Goal: Check status: Check status

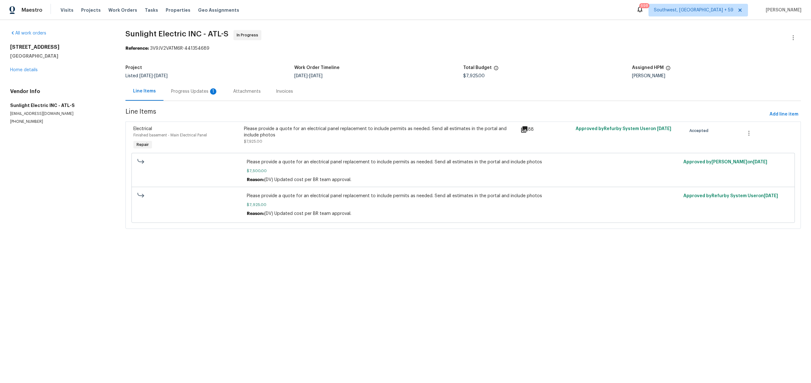
click at [195, 95] on div "Progress Updates 1" at bounding box center [194, 91] width 47 height 6
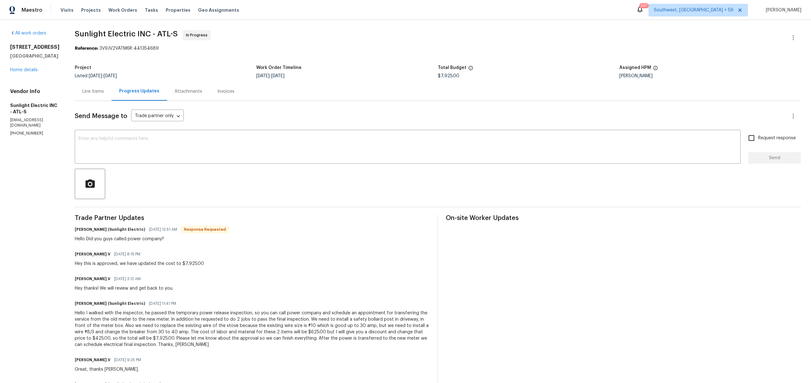
click at [104, 95] on div "Line Items" at bounding box center [93, 91] width 22 height 6
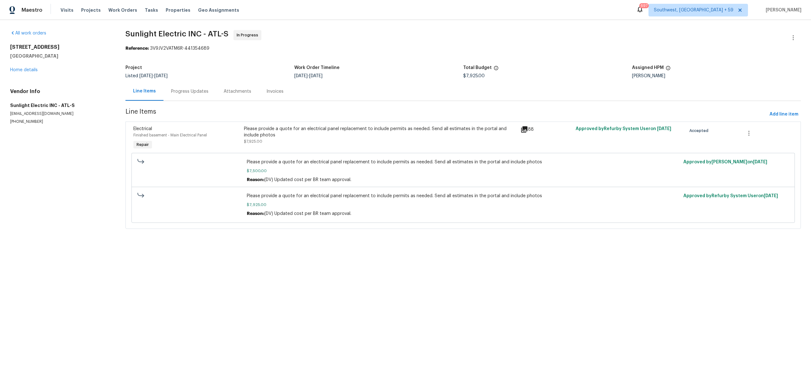
click at [529, 133] on div "88" at bounding box center [546, 130] width 51 height 8
click at [525, 133] on icon at bounding box center [524, 129] width 6 height 6
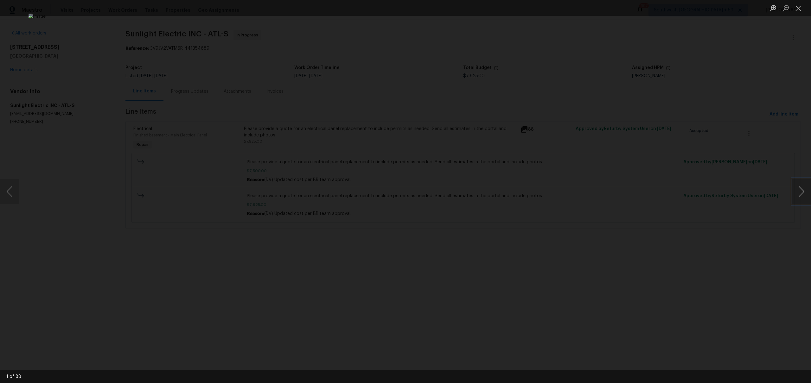
click at [796, 193] on button "Next image" at bounding box center [801, 191] width 19 height 25
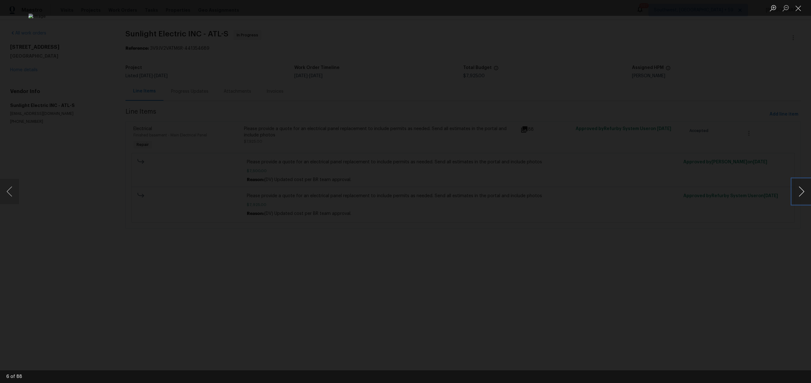
click at [796, 193] on button "Next image" at bounding box center [801, 191] width 19 height 25
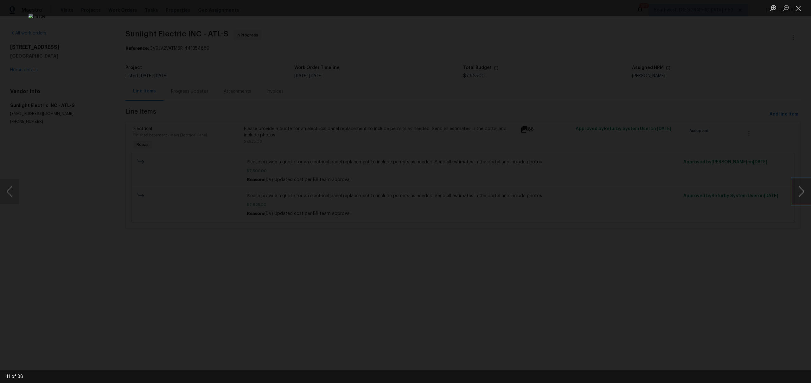
click at [796, 193] on button "Next image" at bounding box center [801, 191] width 19 height 25
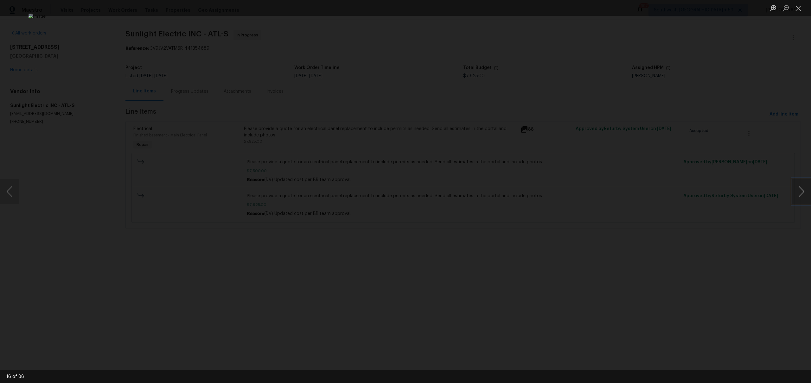
click at [796, 193] on button "Next image" at bounding box center [801, 191] width 19 height 25
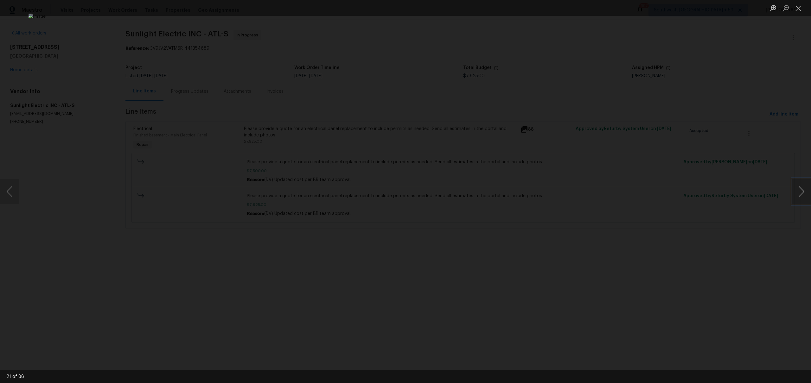
click at [796, 193] on button "Next image" at bounding box center [801, 191] width 19 height 25
click at [799, 7] on button "Close lightbox" at bounding box center [798, 8] width 13 height 11
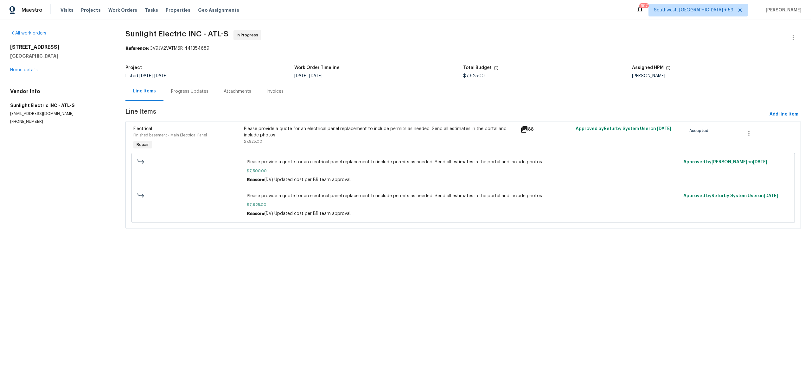
click at [196, 95] on div "Progress Updates" at bounding box center [189, 91] width 37 height 6
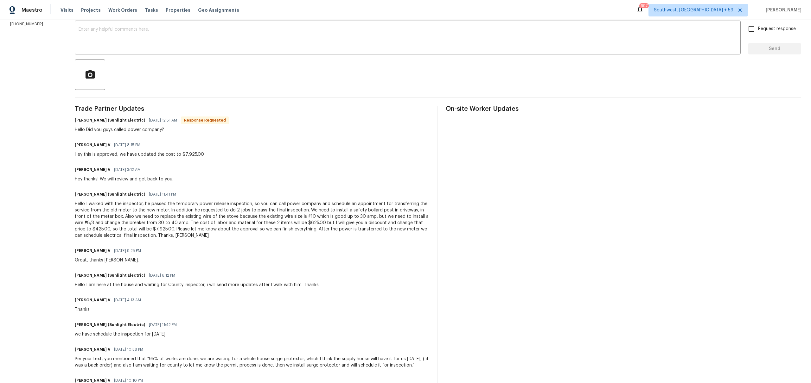
scroll to position [148, 0]
